Goal: Navigation & Orientation: Find specific page/section

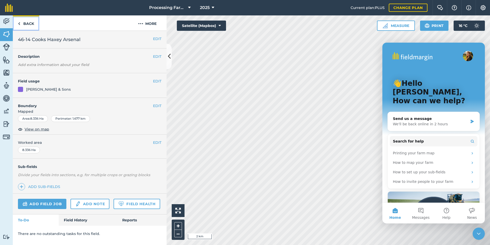
click at [21, 23] on link "Back" at bounding box center [26, 22] width 26 height 15
click at [26, 23] on link "Back" at bounding box center [26, 22] width 26 height 15
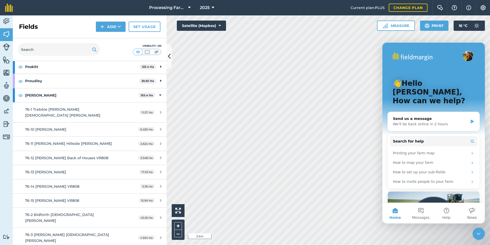
scroll to position [1128, 0]
click at [14, 88] on div at bounding box center [14, 95] width 2 height 14
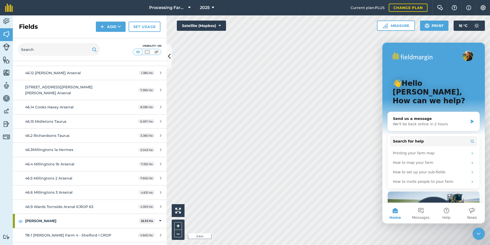
scroll to position [1539, 0]
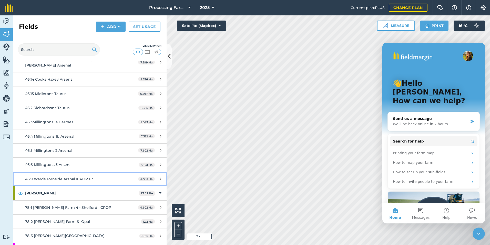
click at [75, 172] on link "46.9 Wards Tornside Arsnal ICROP 63 4.593 Ha" at bounding box center [90, 179] width 154 height 14
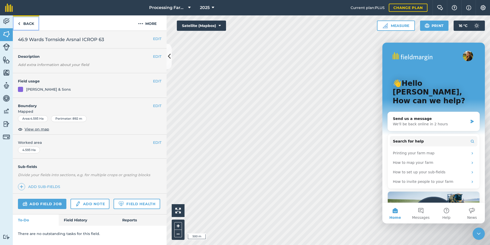
click at [22, 23] on link "Back" at bounding box center [26, 22] width 26 height 15
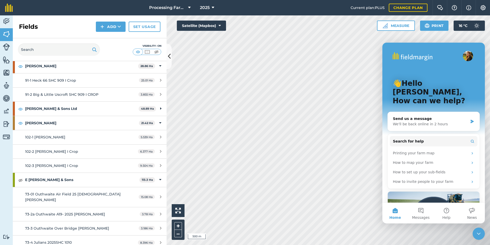
scroll to position [256, 0]
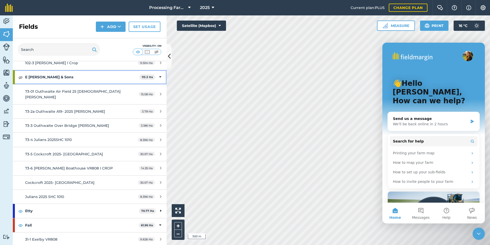
click at [15, 79] on div "E [PERSON_NAME] & Sons 113.3 Ha" at bounding box center [90, 77] width 154 height 14
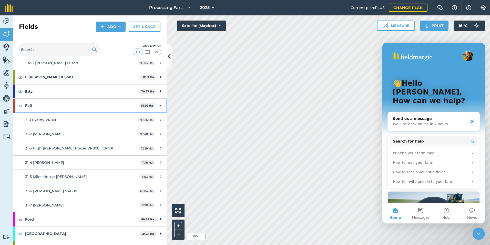
click at [14, 106] on div at bounding box center [14, 105] width 2 height 14
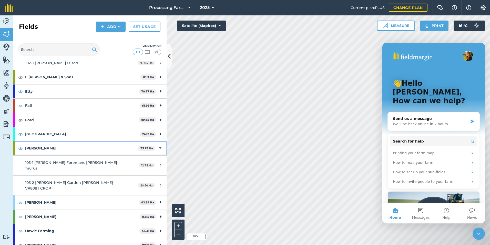
click at [17, 144] on div "[PERSON_NAME] 33.29 Ha" at bounding box center [90, 148] width 154 height 14
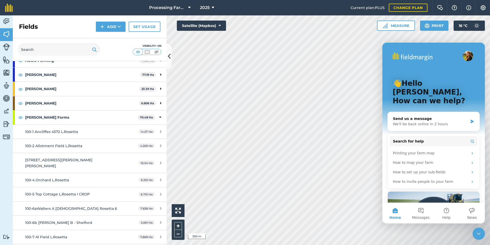
scroll to position [410, 0]
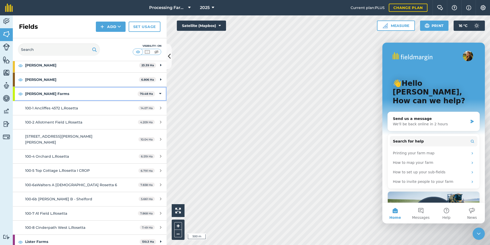
click at [15, 94] on div at bounding box center [14, 94] width 2 height 14
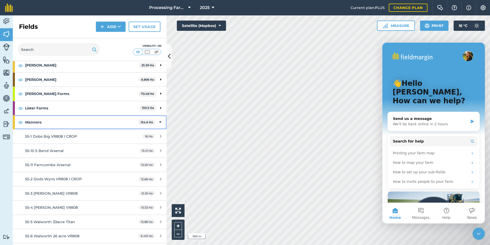
click at [14, 121] on div at bounding box center [14, 122] width 2 height 14
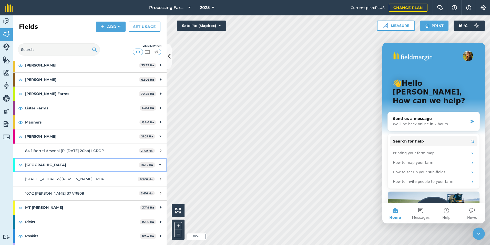
click at [14, 167] on div at bounding box center [14, 165] width 2 height 14
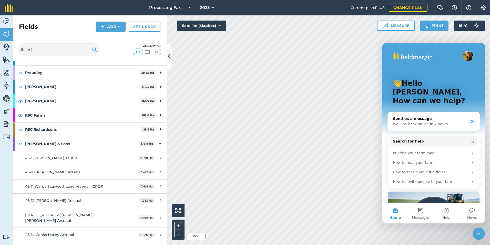
scroll to position [564, 0]
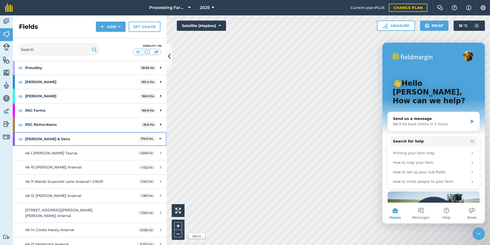
click at [16, 136] on div "[PERSON_NAME] & Sons 176.9 Ha" at bounding box center [90, 139] width 154 height 14
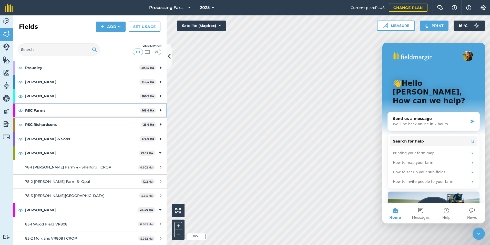
click at [15, 109] on div at bounding box center [14, 110] width 2 height 14
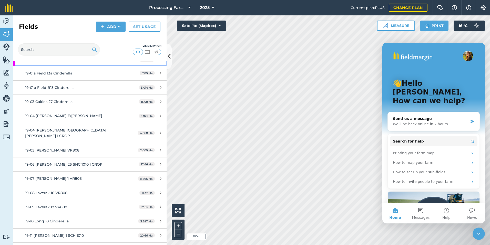
scroll to position [590, 0]
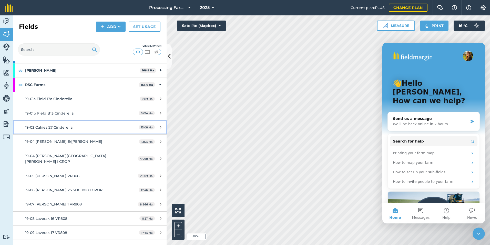
click at [44, 125] on span "19-03 Cakies 27 Cinderella" at bounding box center [48, 127] width 47 height 5
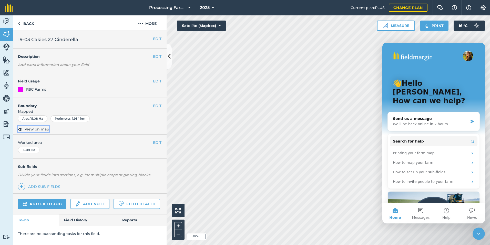
click at [42, 130] on span "View on map" at bounding box center [37, 129] width 25 height 6
click at [169, 58] on icon at bounding box center [169, 56] width 3 height 9
